Goal: Task Accomplishment & Management: Use online tool/utility

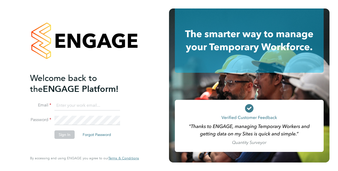
type input "[PERSON_NAME][EMAIL_ADDRESS][PERSON_NAME][DOMAIN_NAME]"
click at [68, 137] on button "Sign In" at bounding box center [65, 135] width 20 height 9
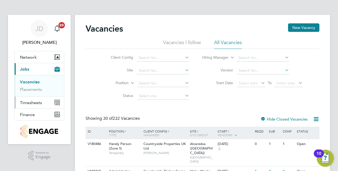
click at [37, 105] on button "Timesheets" at bounding box center [39, 103] width 49 height 12
click at [36, 94] on link "Timesheets" at bounding box center [31, 93] width 22 height 5
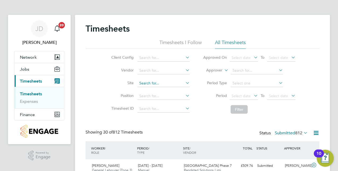
click at [146, 82] on input at bounding box center [163, 83] width 52 height 7
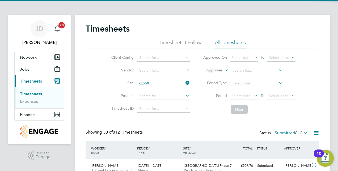
click at [157, 93] on li "Lighthorn 1 Heath" at bounding box center [163, 90] width 53 height 7
type input "Lighthorn 1 Heath"
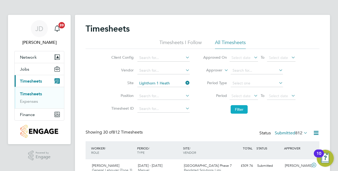
click at [238, 109] on button "Filter" at bounding box center [239, 109] width 17 height 9
